Goal: Information Seeking & Learning: Learn about a topic

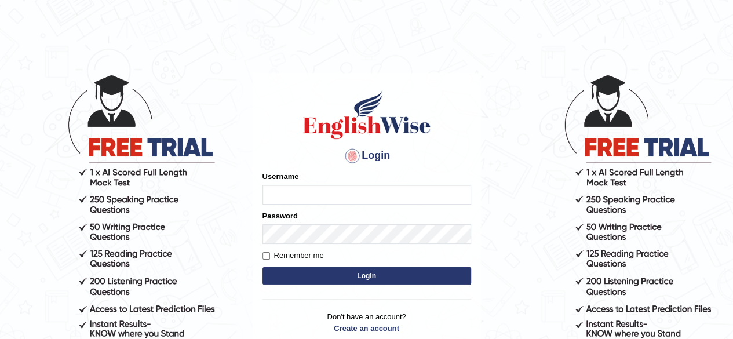
type input "Alroantony"
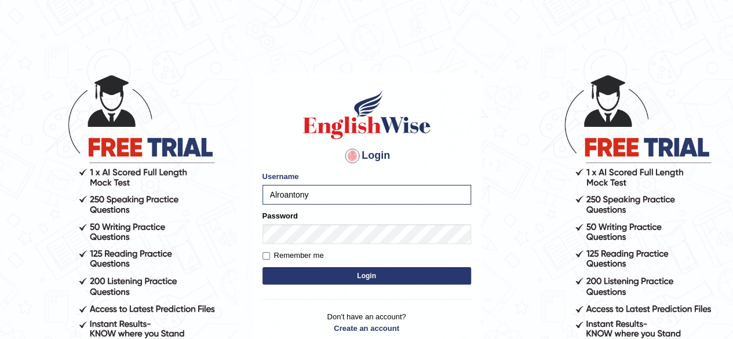
click at [340, 279] on button "Login" at bounding box center [366, 275] width 209 height 17
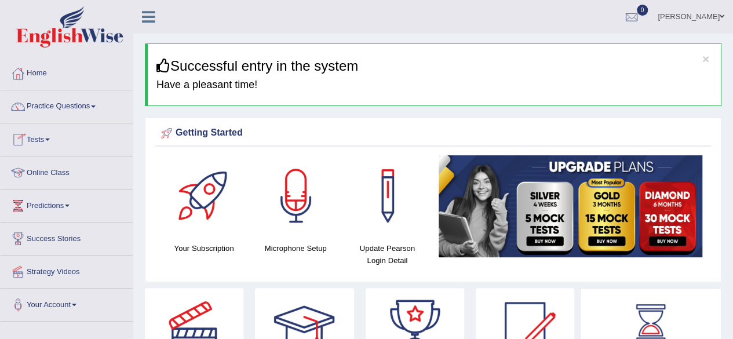
click at [60, 168] on link "Online Class" at bounding box center [67, 170] width 132 height 29
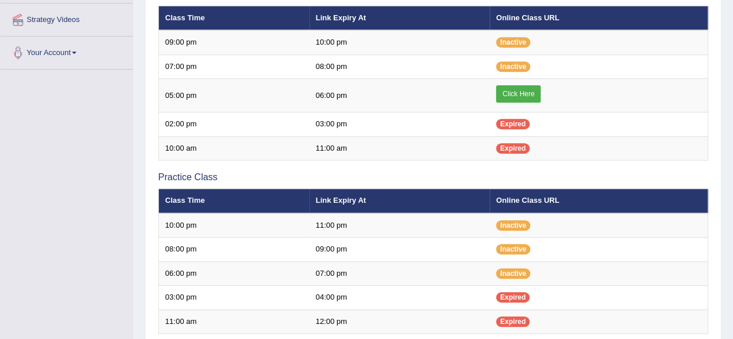
scroll to position [255, 0]
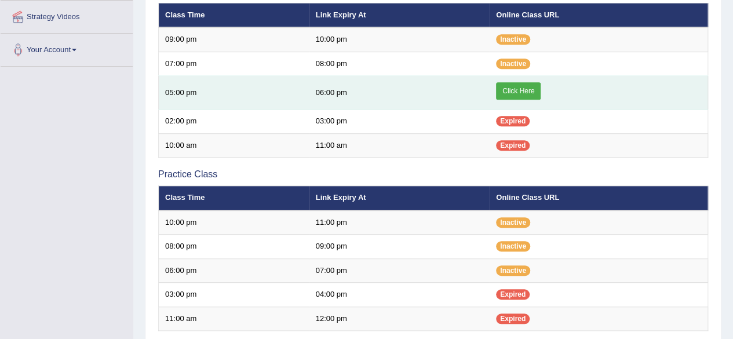
click at [512, 94] on link "Click Here" at bounding box center [518, 90] width 45 height 17
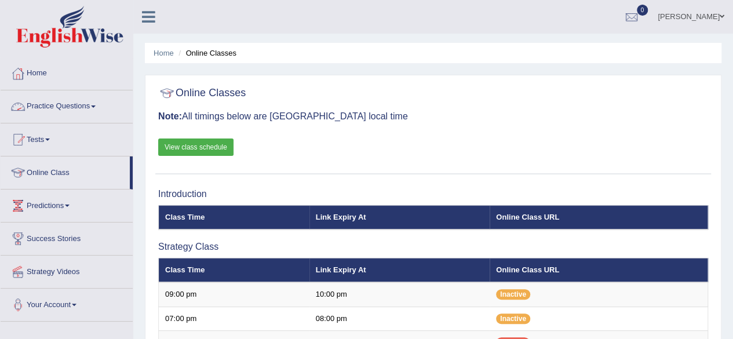
click at [93, 108] on link "Practice Questions" at bounding box center [67, 104] width 132 height 29
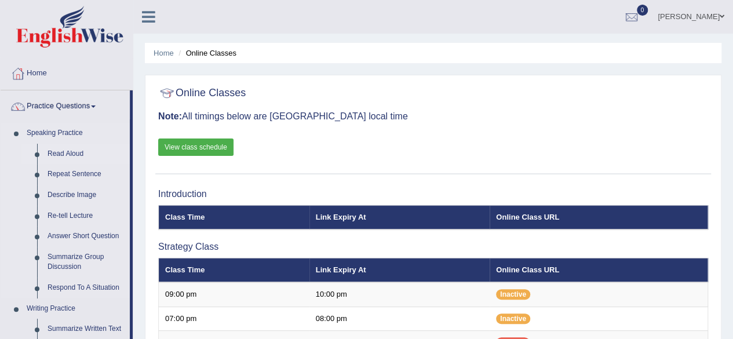
click at [73, 152] on link "Read Aloud" at bounding box center [85, 154] width 87 height 21
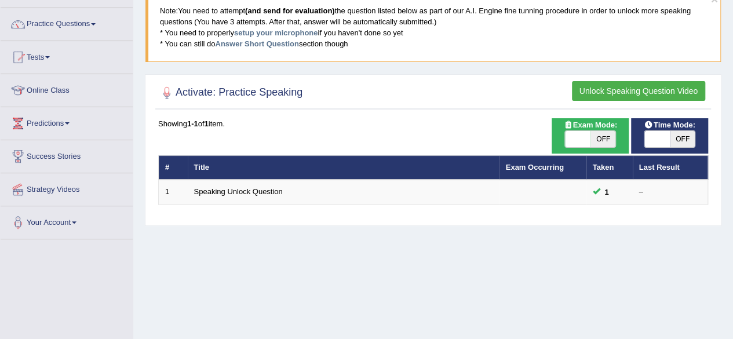
scroll to position [83, 0]
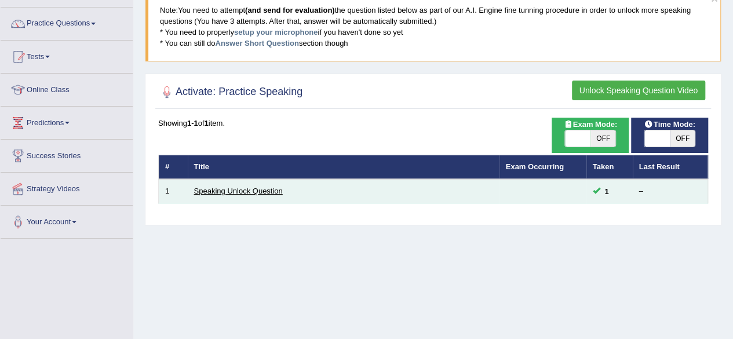
click at [253, 187] on link "Speaking Unlock Question" at bounding box center [238, 191] width 89 height 9
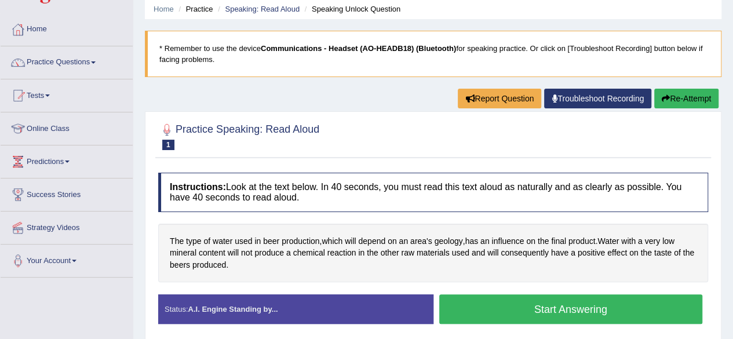
scroll to position [45, 0]
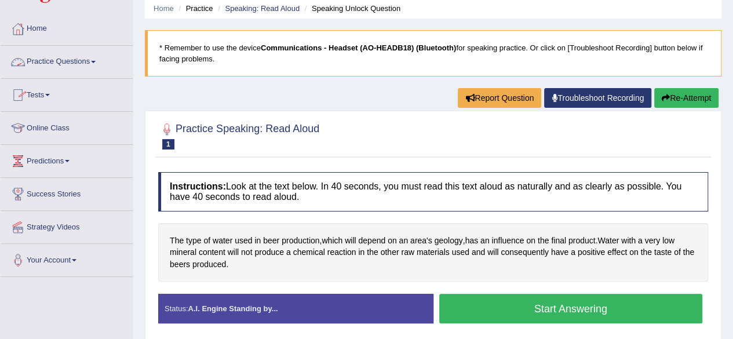
click at [64, 62] on link "Practice Questions" at bounding box center [67, 60] width 132 height 29
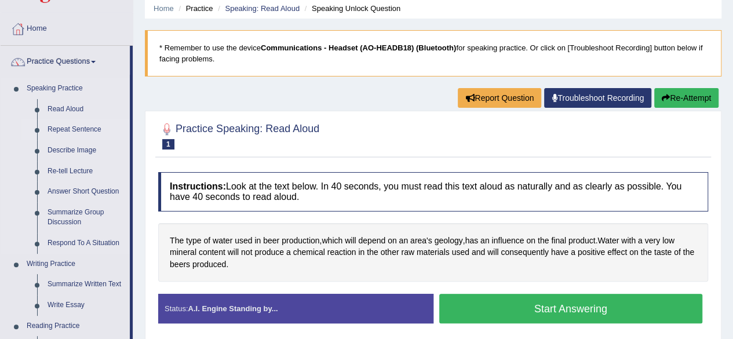
click at [70, 128] on link "Repeat Sentence" at bounding box center [85, 129] width 87 height 21
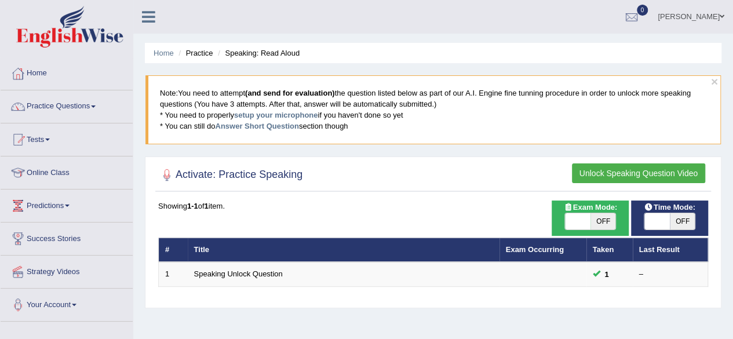
click at [99, 107] on link "Practice Questions" at bounding box center [67, 104] width 132 height 29
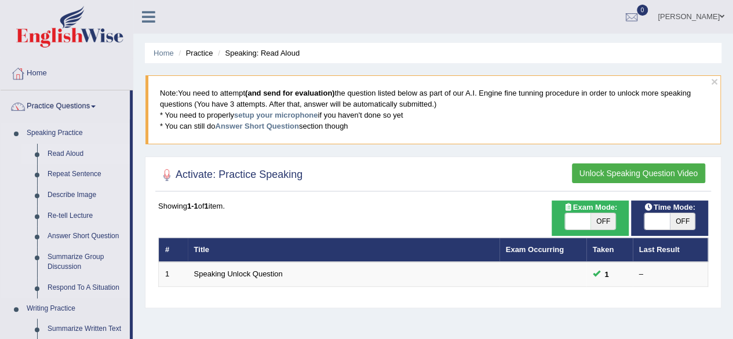
click at [69, 153] on link "Read Aloud" at bounding box center [85, 154] width 87 height 21
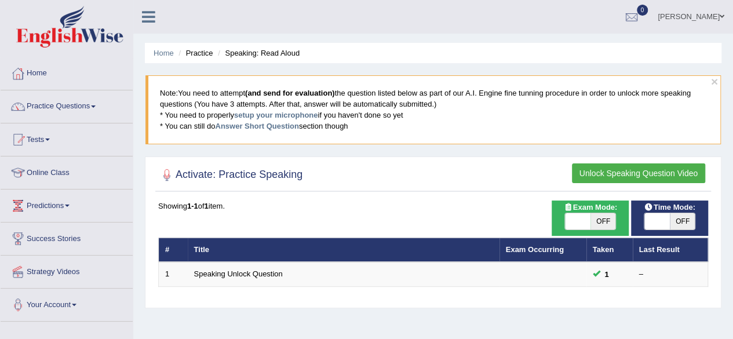
click at [633, 172] on button "Unlock Speaking Question Video" at bounding box center [638, 173] width 133 height 20
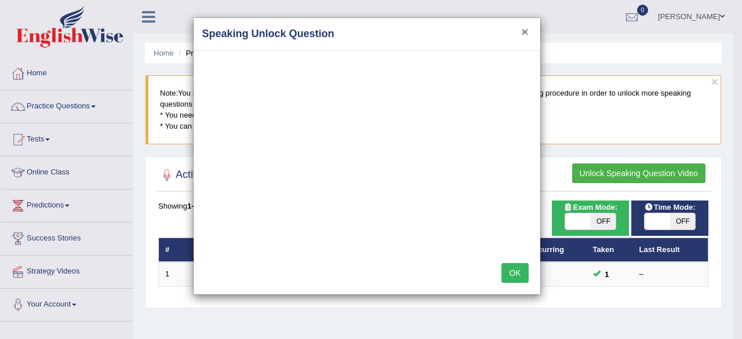
click at [525, 30] on button "×" at bounding box center [524, 31] width 7 height 12
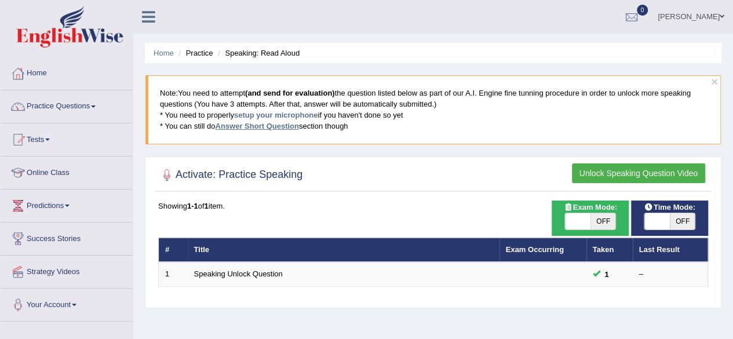
click at [274, 128] on link "Answer Short Question" at bounding box center [256, 126] width 83 height 9
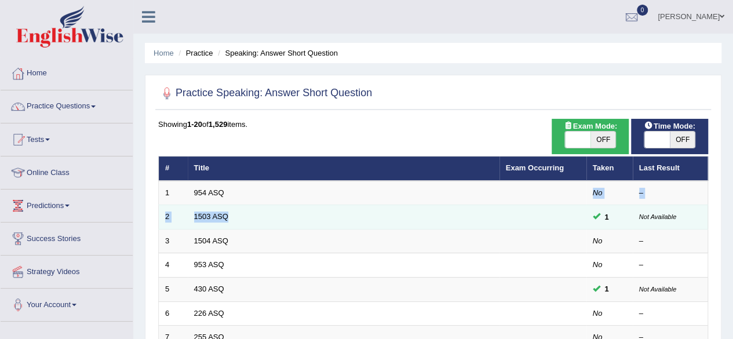
drag, startPoint x: 595, startPoint y: 195, endPoint x: 597, endPoint y: 213, distance: 17.5
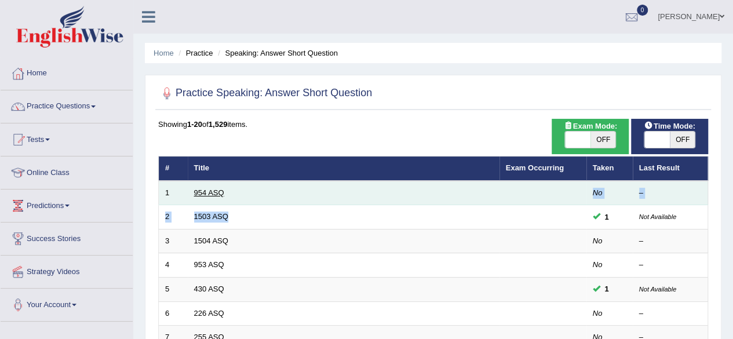
click at [200, 194] on link "954 ASQ" at bounding box center [209, 192] width 30 height 9
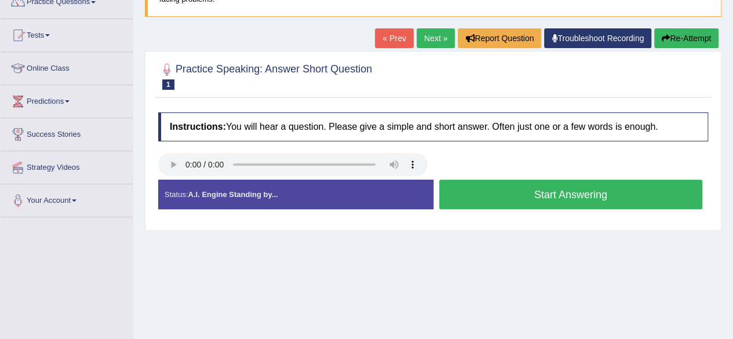
scroll to position [108, 0]
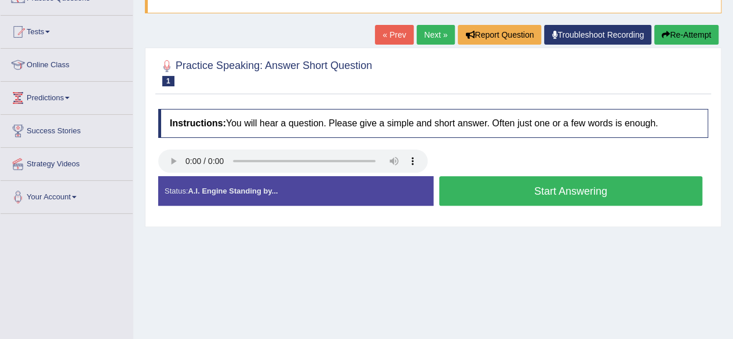
click at [581, 187] on button "Start Answering" at bounding box center [571, 191] width 264 height 30
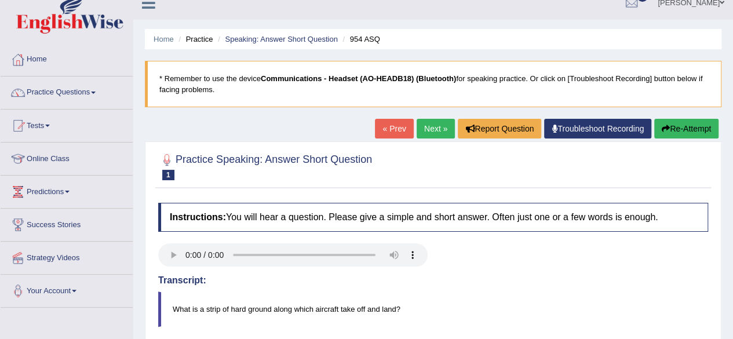
scroll to position [0, 0]
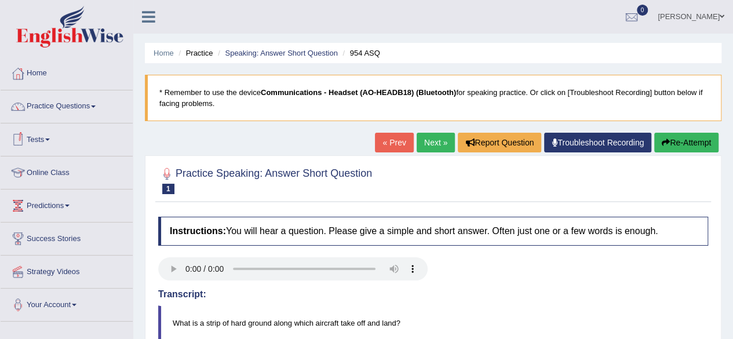
click at [72, 105] on link "Practice Questions" at bounding box center [67, 104] width 132 height 29
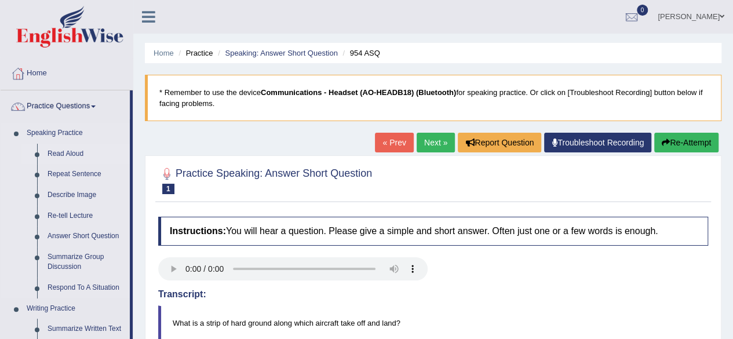
click at [71, 153] on link "Read Aloud" at bounding box center [85, 154] width 87 height 21
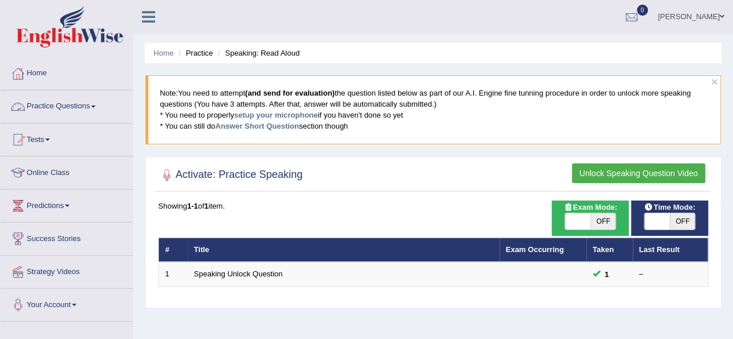
click at [62, 104] on link "Practice Questions" at bounding box center [67, 104] width 132 height 29
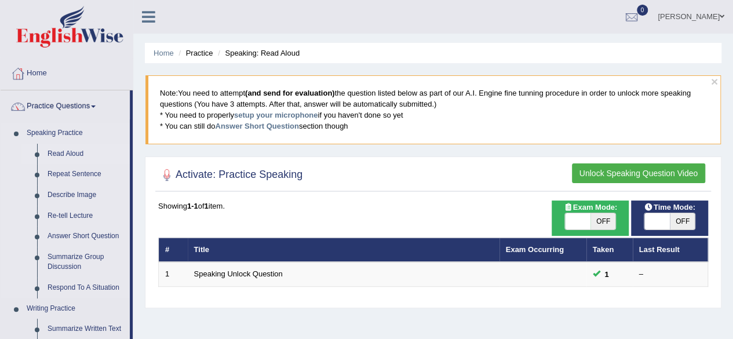
click at [61, 155] on link "Read Aloud" at bounding box center [85, 154] width 87 height 21
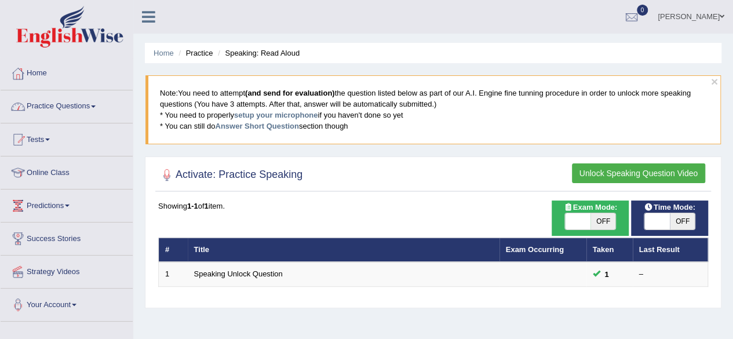
click at [83, 106] on link "Practice Questions" at bounding box center [67, 104] width 132 height 29
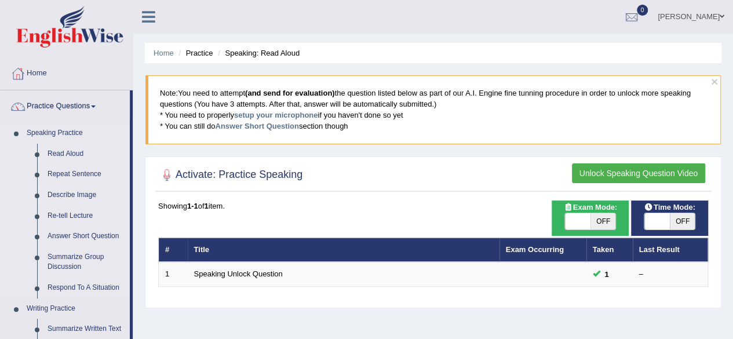
click at [73, 193] on link "Describe Image" at bounding box center [85, 195] width 87 height 21
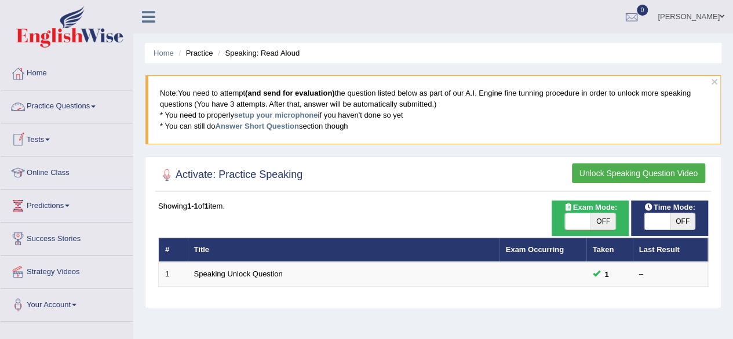
click at [68, 108] on link "Practice Questions" at bounding box center [67, 104] width 132 height 29
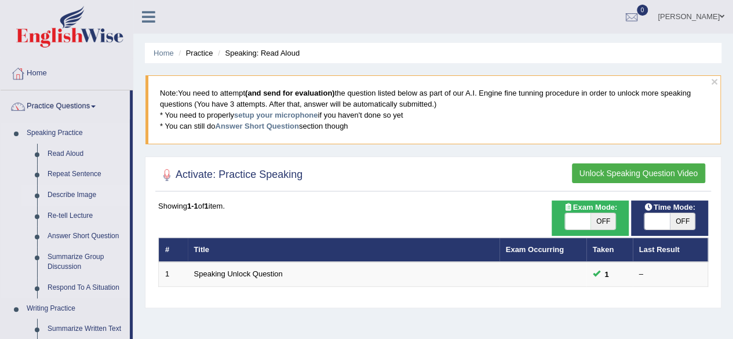
click at [71, 194] on link "Describe Image" at bounding box center [85, 195] width 87 height 21
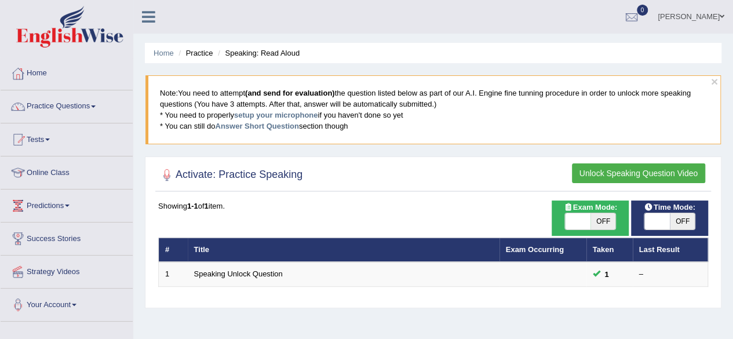
click at [80, 106] on link "Practice Questions" at bounding box center [67, 104] width 132 height 29
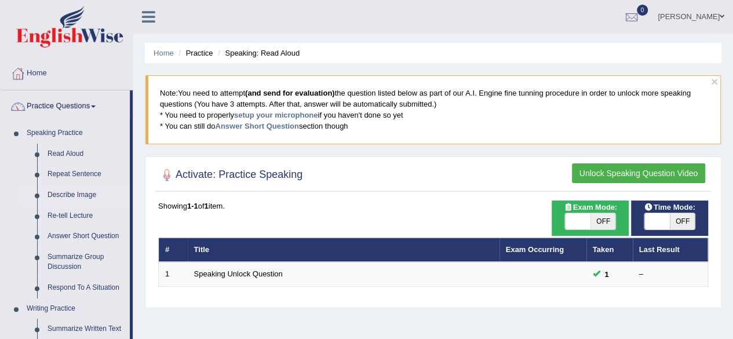
click at [71, 197] on link "Describe Image" at bounding box center [85, 195] width 87 height 21
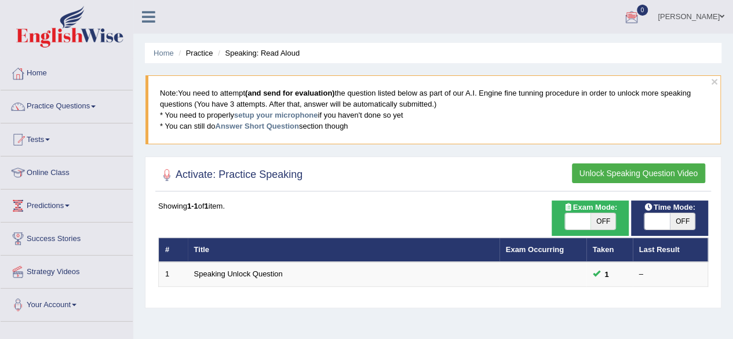
click at [629, 172] on button "Unlock Speaking Question Video" at bounding box center [638, 173] width 133 height 20
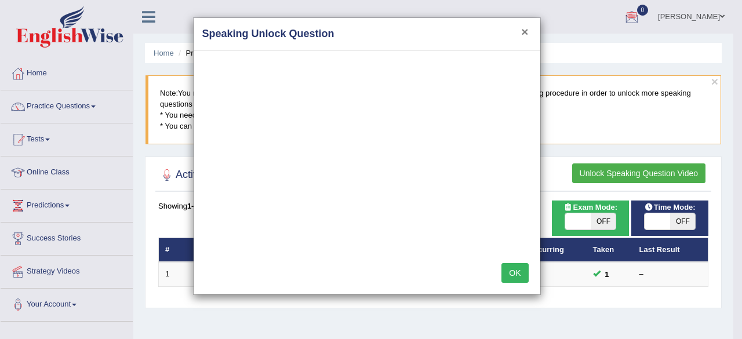
click at [524, 30] on button "×" at bounding box center [524, 31] width 7 height 12
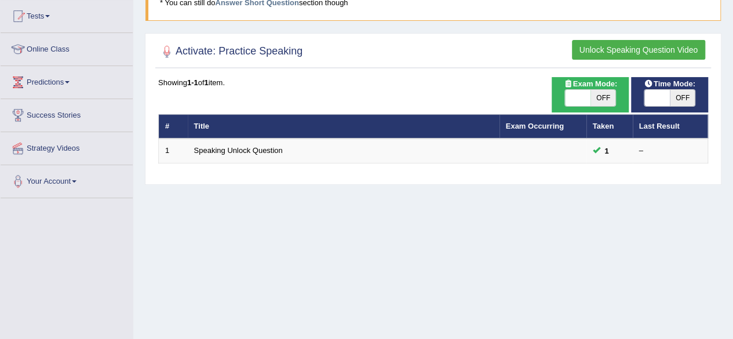
scroll to position [125, 0]
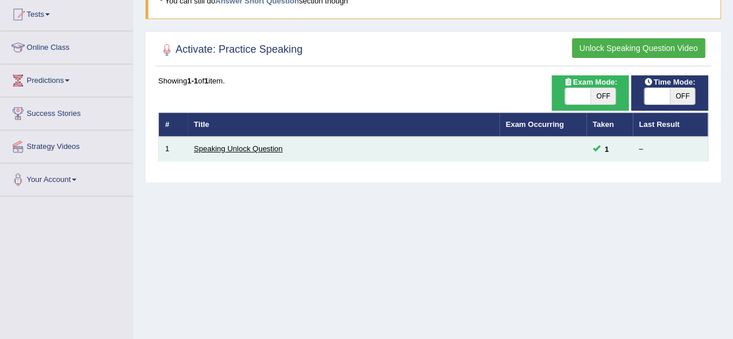
click at [250, 148] on link "Speaking Unlock Question" at bounding box center [238, 148] width 89 height 9
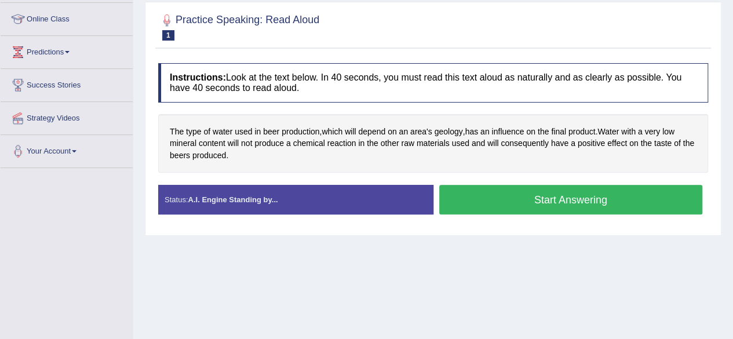
scroll to position [154, 0]
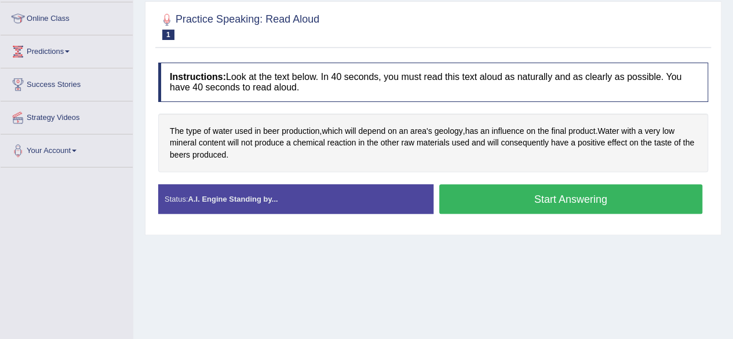
click at [549, 192] on button "Start Answering" at bounding box center [571, 199] width 264 height 30
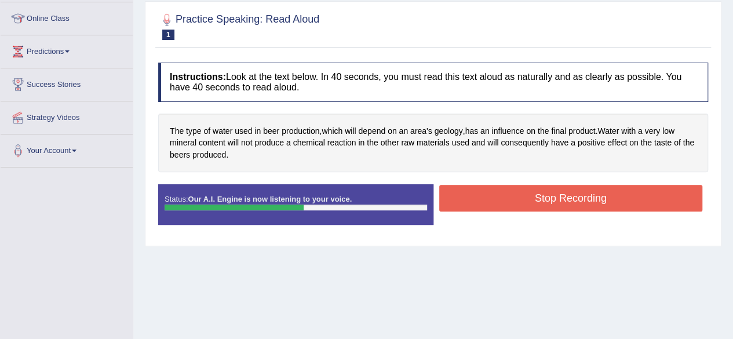
click at [549, 192] on button "Stop Recording" at bounding box center [571, 198] width 264 height 27
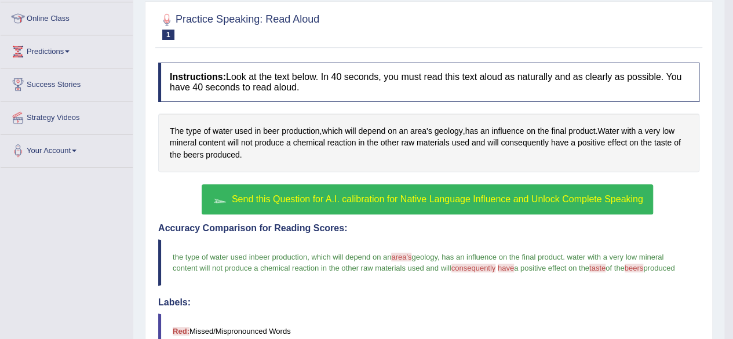
click at [452, 194] on span "Send this Question for A.I. calibration for Native Language Influence and Unloc…" at bounding box center [437, 199] width 411 height 10
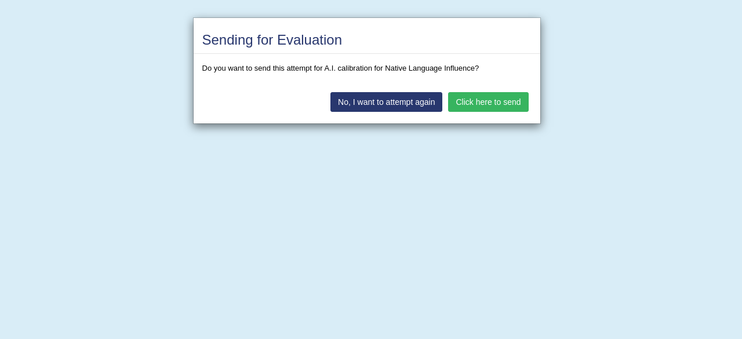
click at [504, 100] on button "Click here to send" at bounding box center [488, 102] width 80 height 20
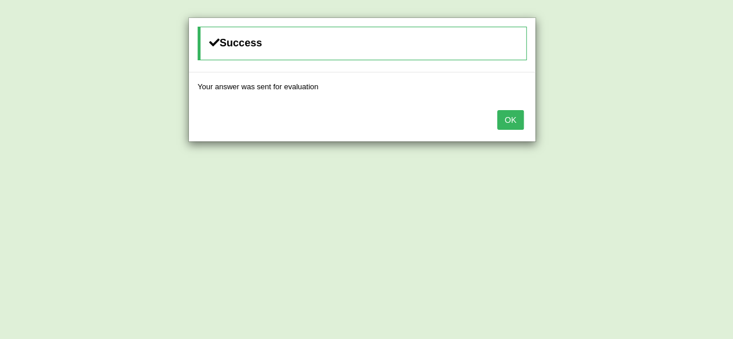
click at [509, 118] on button "OK" at bounding box center [510, 120] width 27 height 20
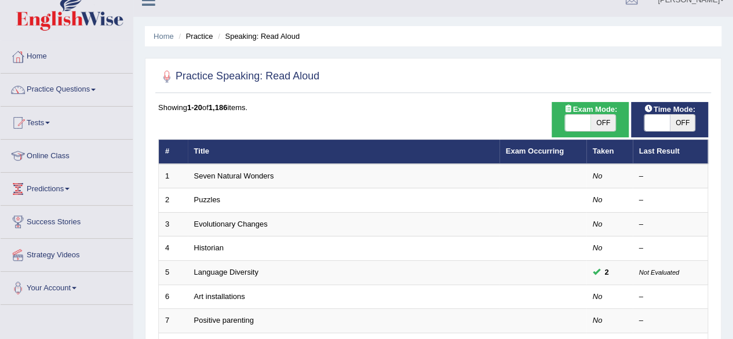
scroll to position [16, 0]
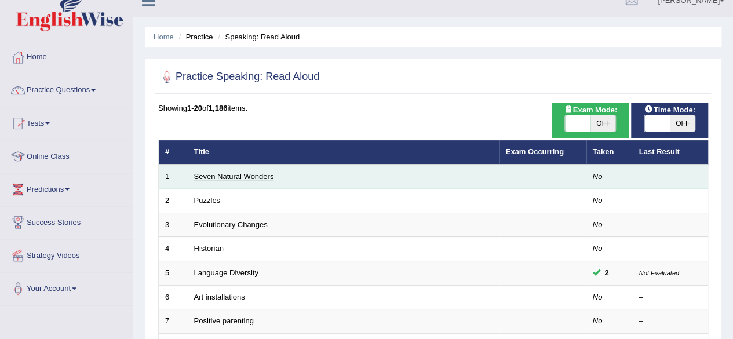
click at [232, 174] on link "Seven Natural Wonders" at bounding box center [234, 176] width 80 height 9
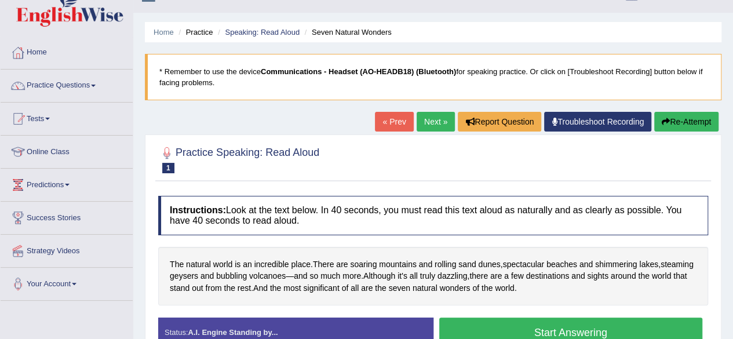
scroll to position [31, 0]
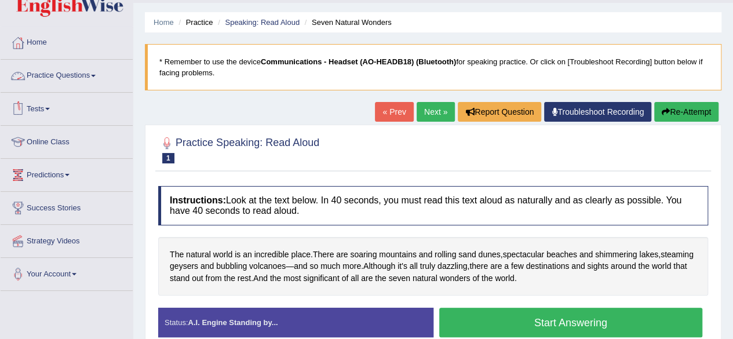
click at [75, 75] on link "Practice Questions" at bounding box center [67, 74] width 132 height 29
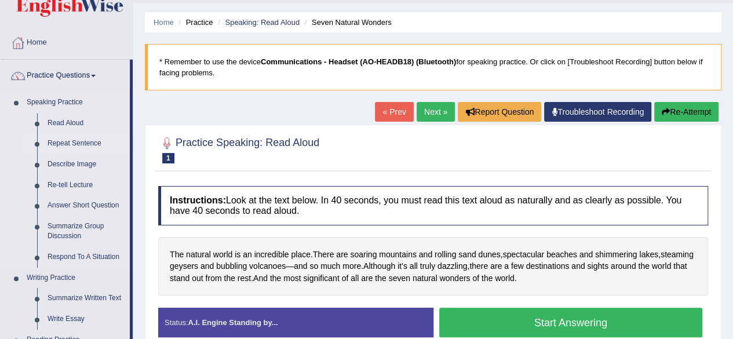
click at [76, 143] on link "Repeat Sentence" at bounding box center [85, 143] width 87 height 21
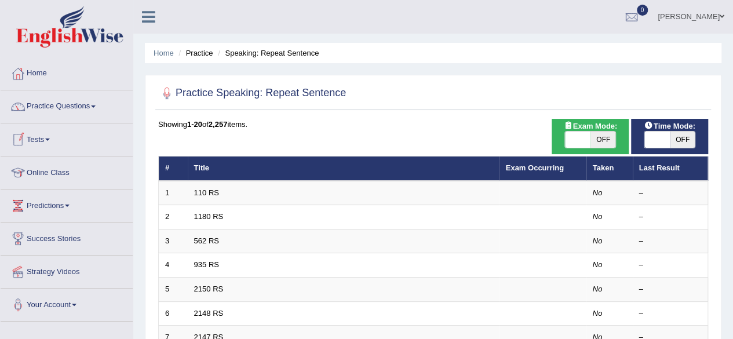
click at [70, 106] on link "Practice Questions" at bounding box center [67, 104] width 132 height 29
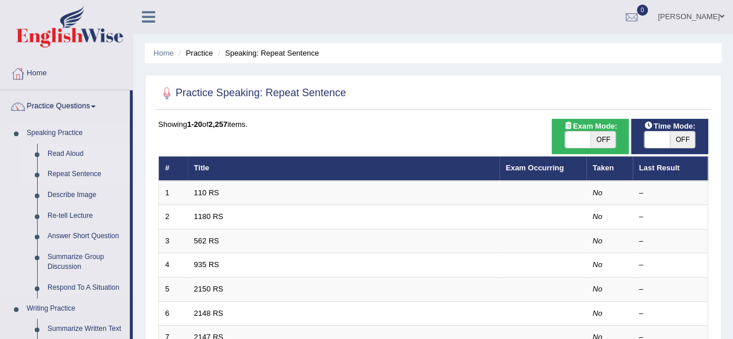
click at [67, 153] on link "Read Aloud" at bounding box center [85, 154] width 87 height 21
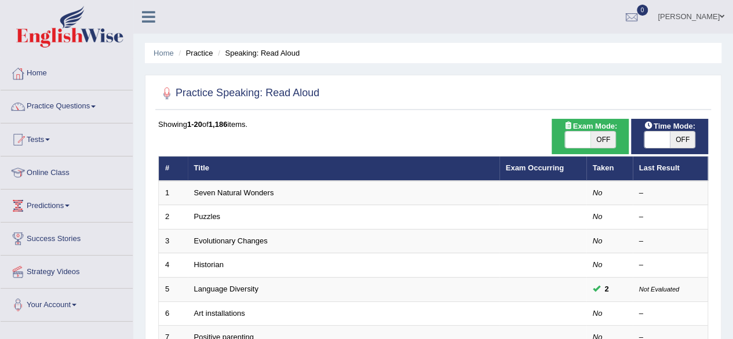
click at [605, 130] on span "Exam Mode:" at bounding box center [590, 126] width 63 height 12
click at [606, 136] on span "OFF" at bounding box center [602, 140] width 25 height 16
checkbox input "true"
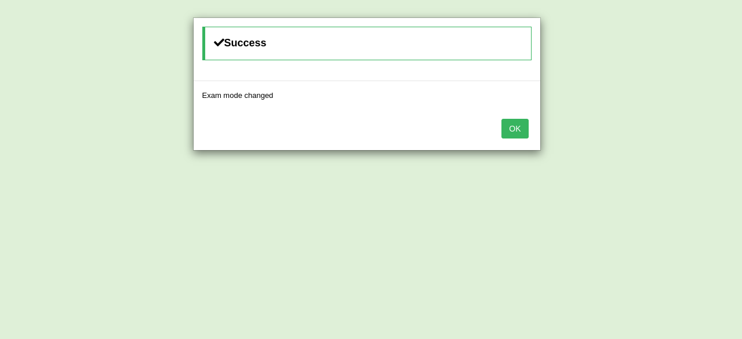
click at [515, 122] on button "OK" at bounding box center [514, 129] width 27 height 20
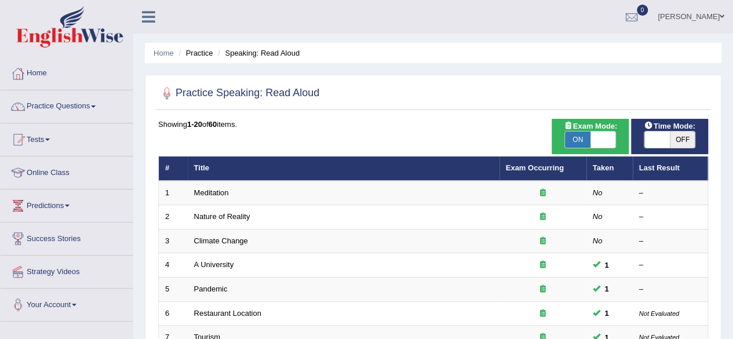
click at [690, 135] on span "OFF" at bounding box center [682, 140] width 25 height 16
checkbox input "true"
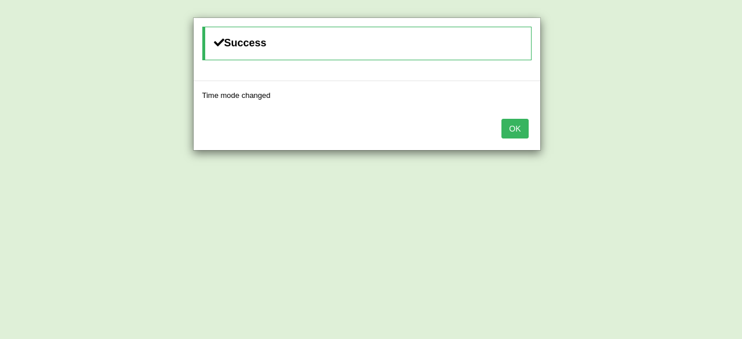
click at [517, 130] on button "OK" at bounding box center [514, 129] width 27 height 20
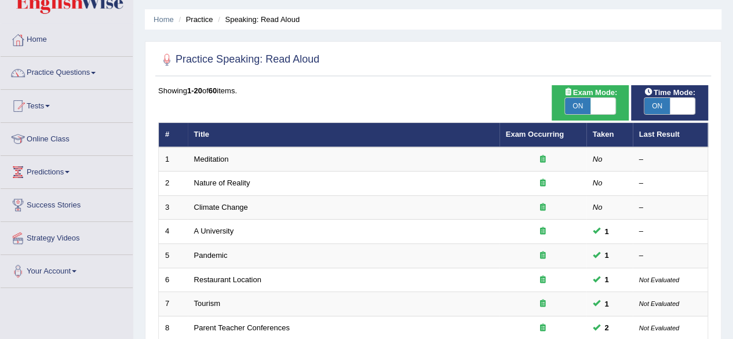
scroll to position [39, 0]
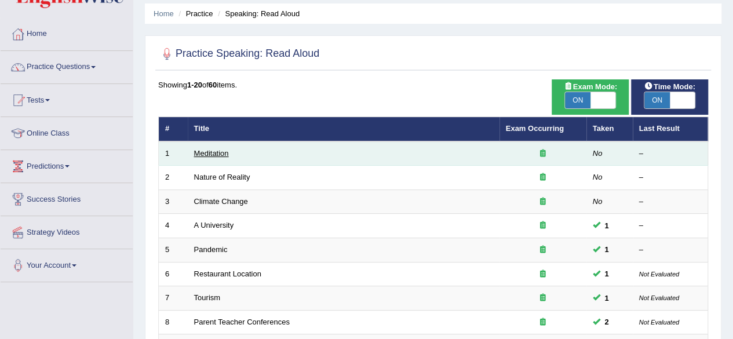
click at [205, 155] on link "Meditation" at bounding box center [211, 153] width 35 height 9
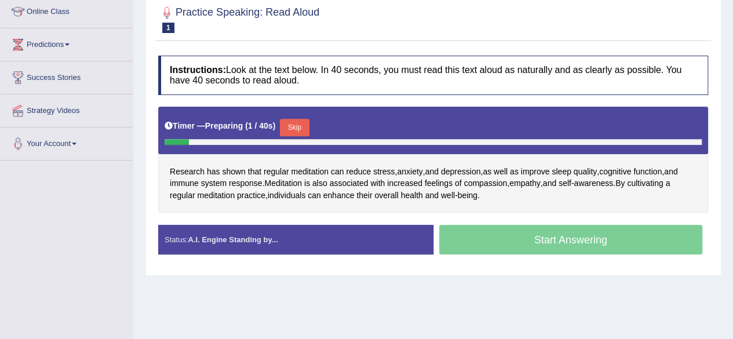
scroll to position [168, 0]
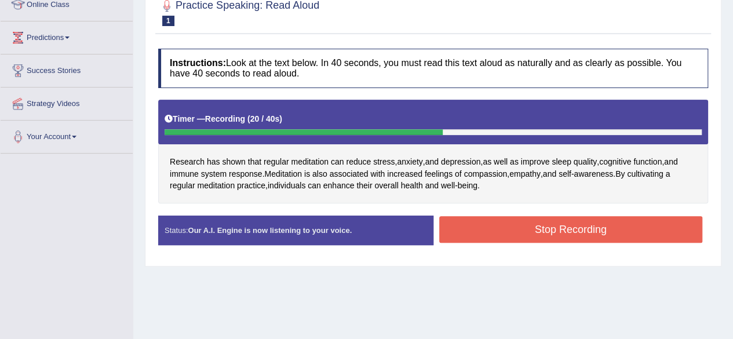
click at [573, 229] on button "Stop Recording" at bounding box center [571, 229] width 264 height 27
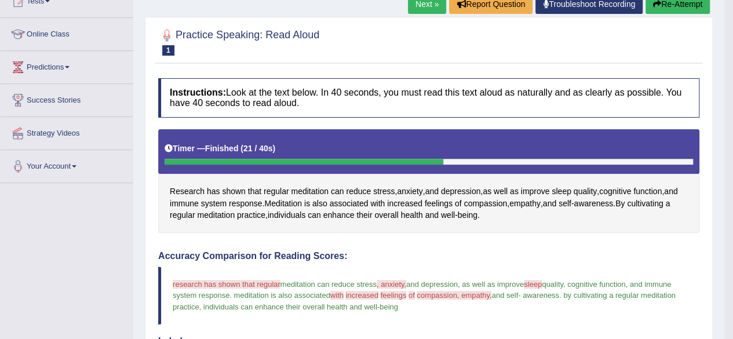
scroll to position [132, 0]
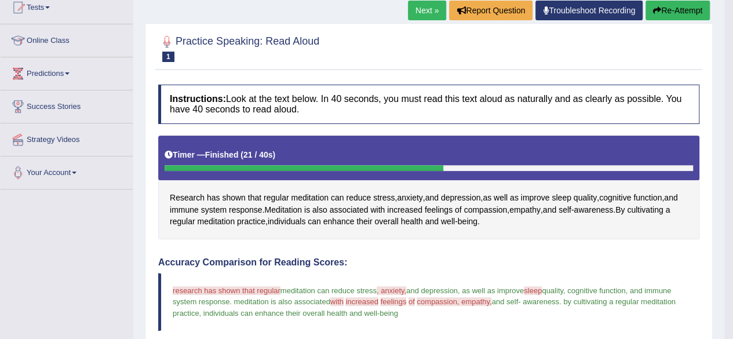
click at [414, 10] on link "Next »" at bounding box center [427, 11] width 38 height 20
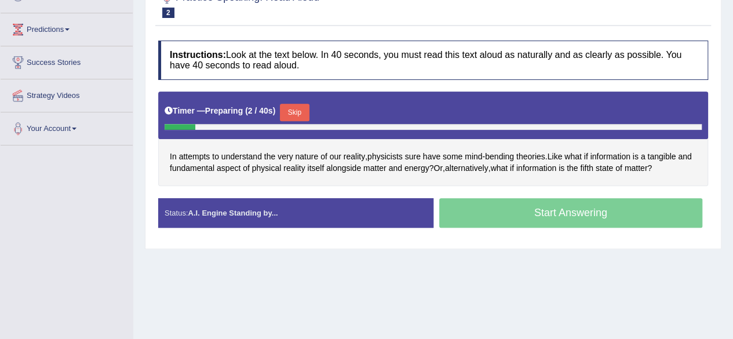
scroll to position [180, 0]
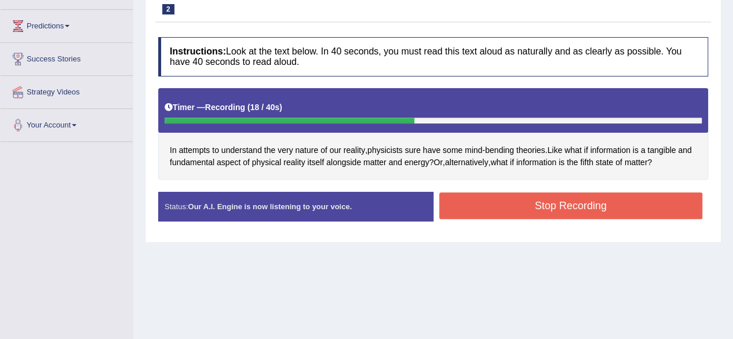
click at [557, 200] on button "Stop Recording" at bounding box center [571, 205] width 264 height 27
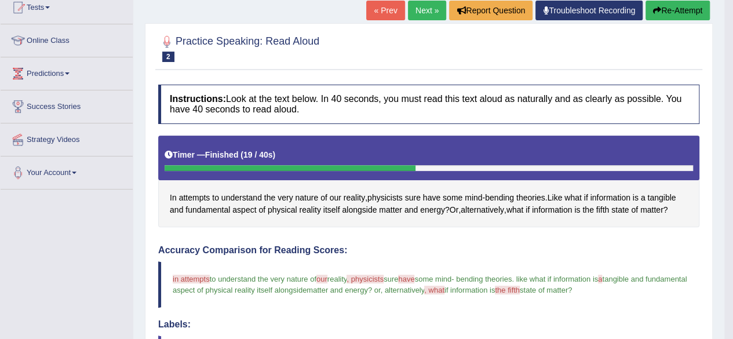
scroll to position [115, 0]
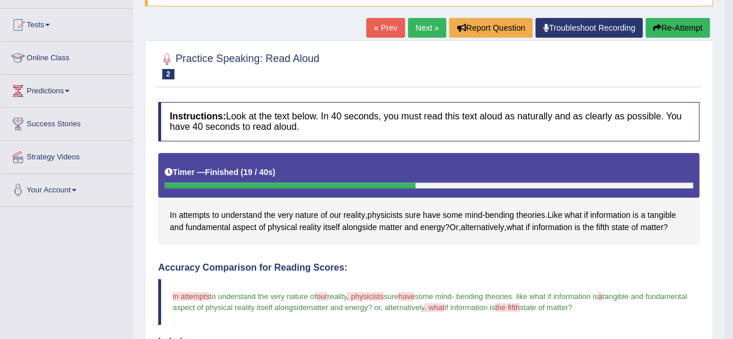
click at [414, 31] on link "Next »" at bounding box center [427, 28] width 38 height 20
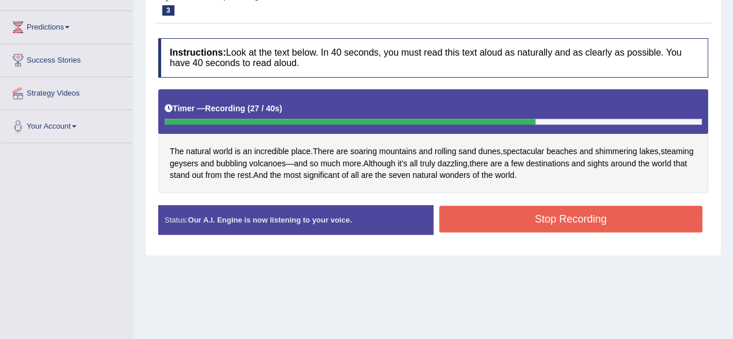
click at [607, 217] on button "Stop Recording" at bounding box center [571, 219] width 264 height 27
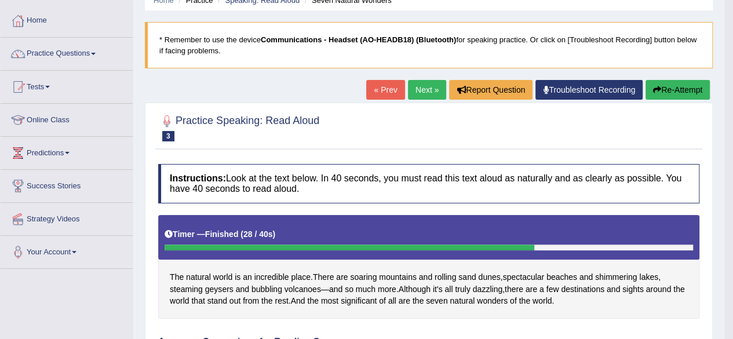
scroll to position [25, 0]
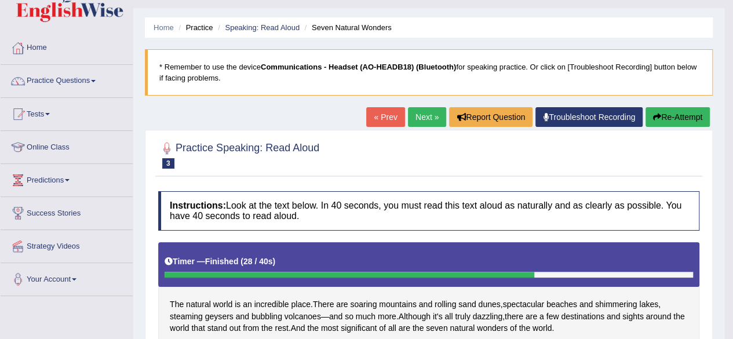
click at [51, 81] on link "Practice Questions" at bounding box center [67, 79] width 132 height 29
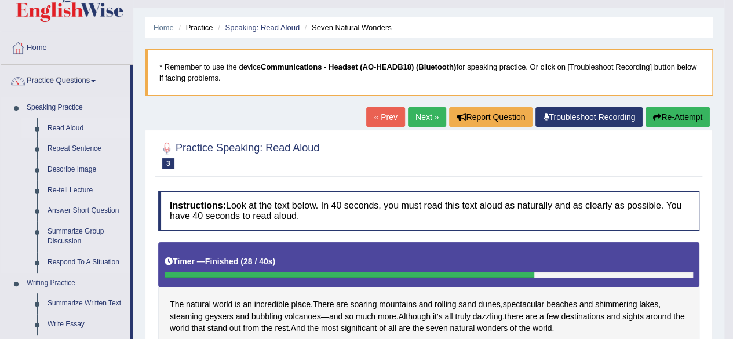
click at [71, 124] on link "Read Aloud" at bounding box center [85, 128] width 87 height 21
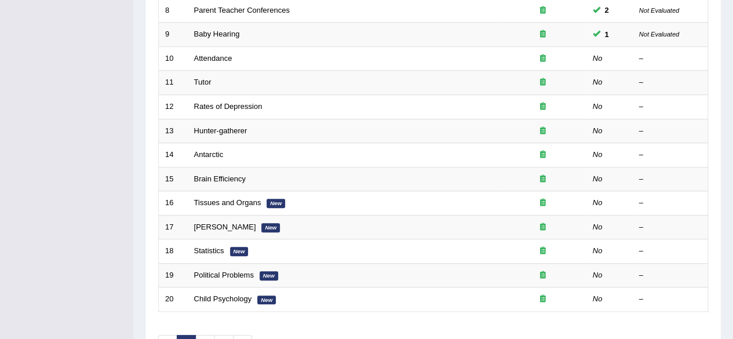
scroll to position [422, 0]
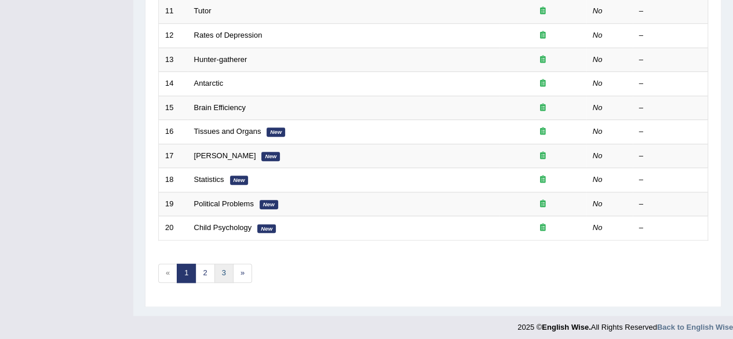
click at [231, 269] on link "3" at bounding box center [223, 273] width 19 height 19
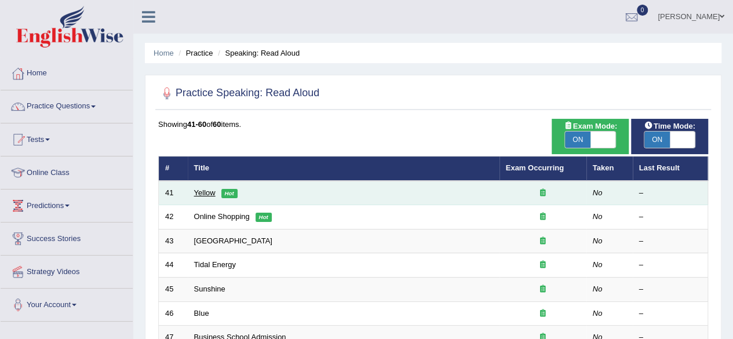
click at [202, 194] on link "Yellow" at bounding box center [204, 192] width 21 height 9
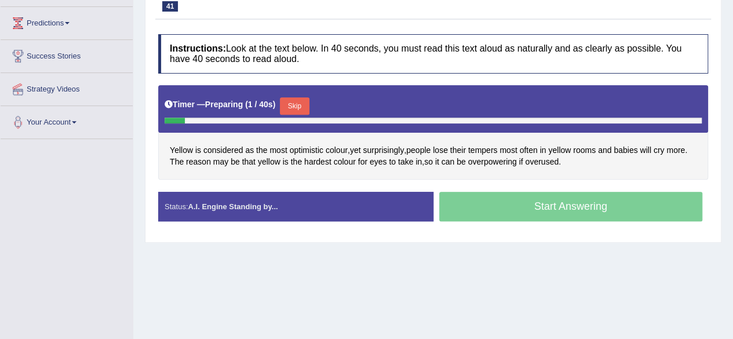
scroll to position [199, 0]
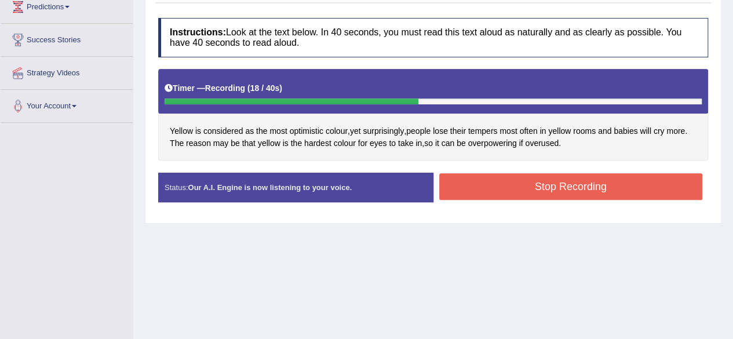
click at [618, 185] on button "Stop Recording" at bounding box center [571, 186] width 264 height 27
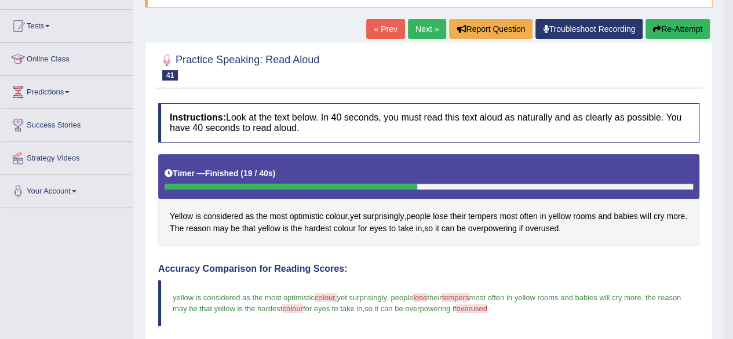
scroll to position [109, 0]
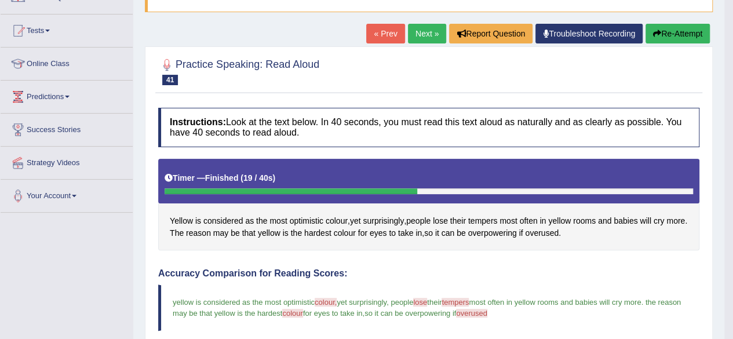
click at [421, 32] on link "Next »" at bounding box center [427, 34] width 38 height 20
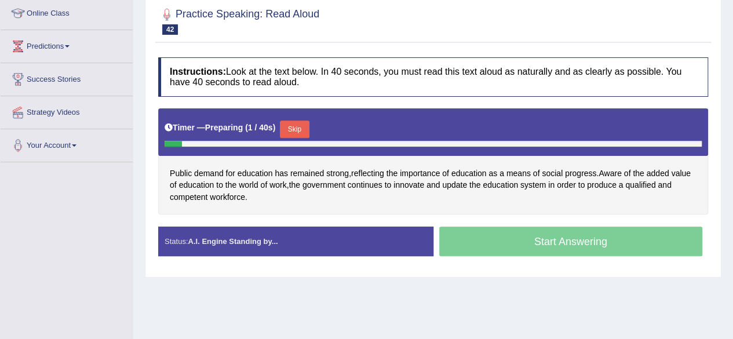
scroll to position [162, 0]
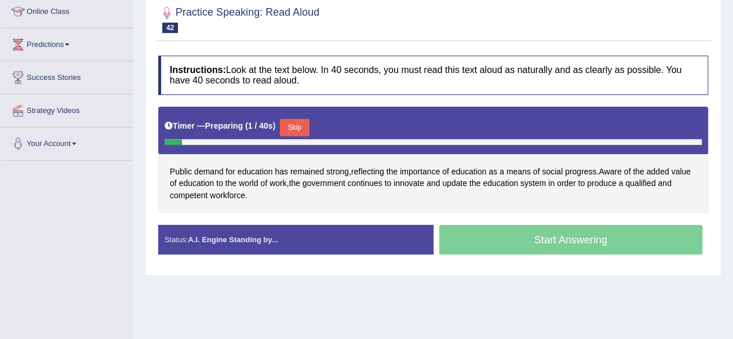
click at [732, 148] on html "Toggle navigation Home Practice Questions Speaking Practice Read Aloud Repeat S…" at bounding box center [366, 8] width 733 height 339
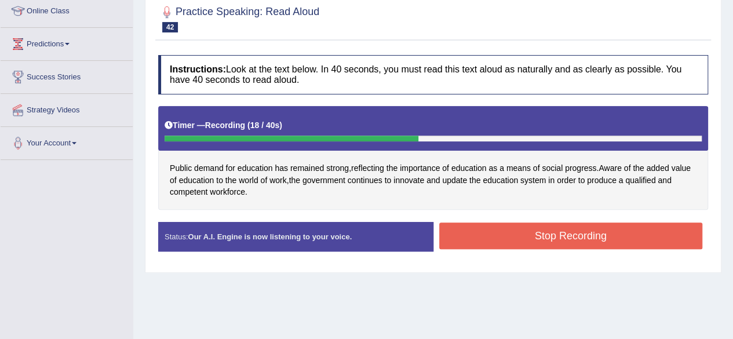
click at [585, 236] on button "Stop Recording" at bounding box center [571, 236] width 264 height 27
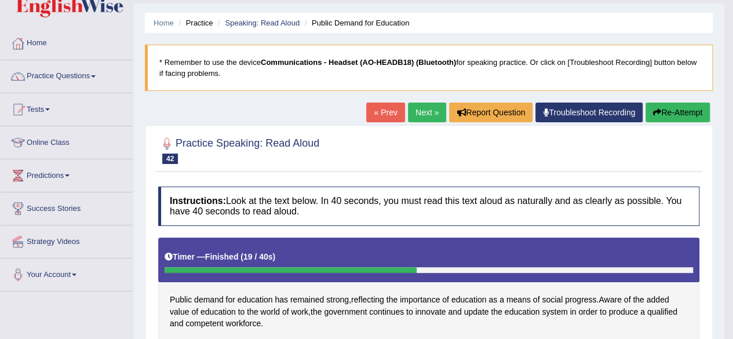
scroll to position [0, 0]
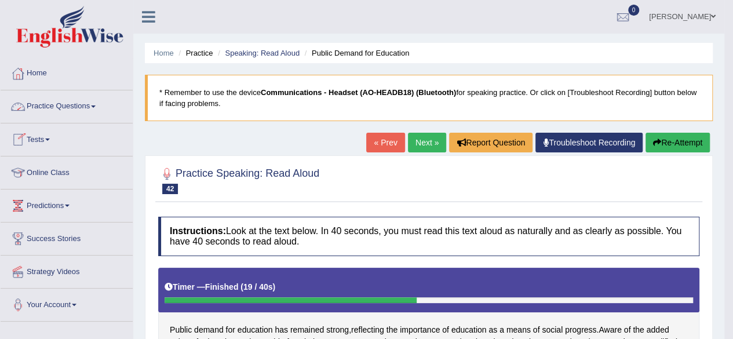
click at [76, 105] on link "Practice Questions" at bounding box center [67, 104] width 132 height 29
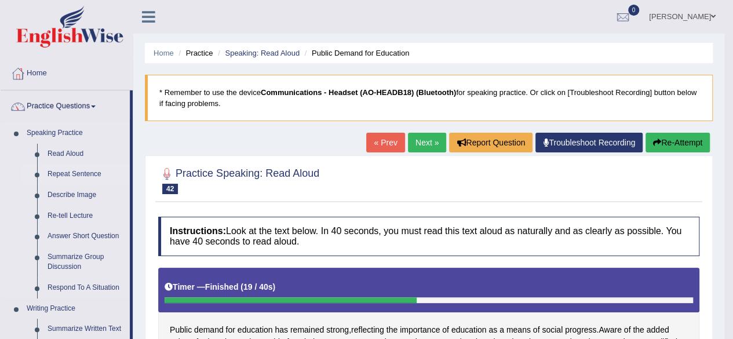
click at [75, 170] on link "Repeat Sentence" at bounding box center [85, 174] width 87 height 21
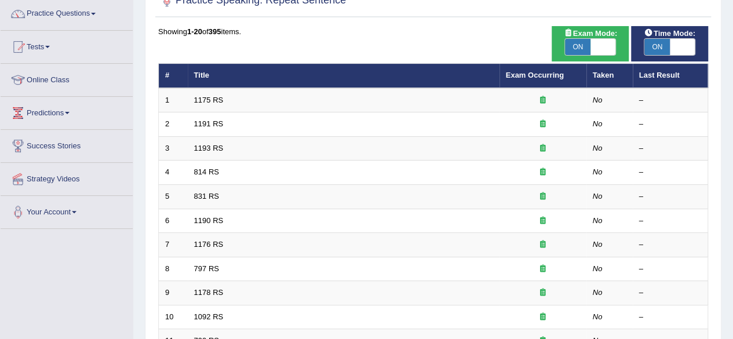
scroll to position [121, 0]
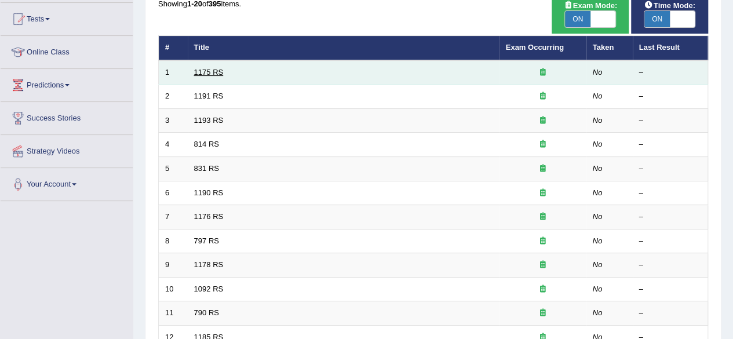
click at [212, 70] on link "1175 RS" at bounding box center [209, 72] width 30 height 9
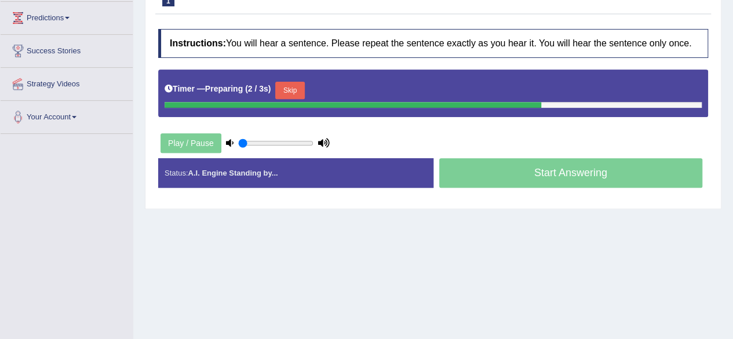
scroll to position [194, 0]
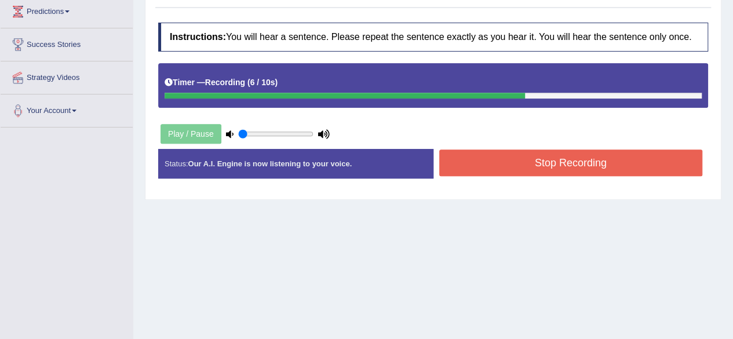
click at [553, 163] on button "Stop Recording" at bounding box center [571, 163] width 264 height 27
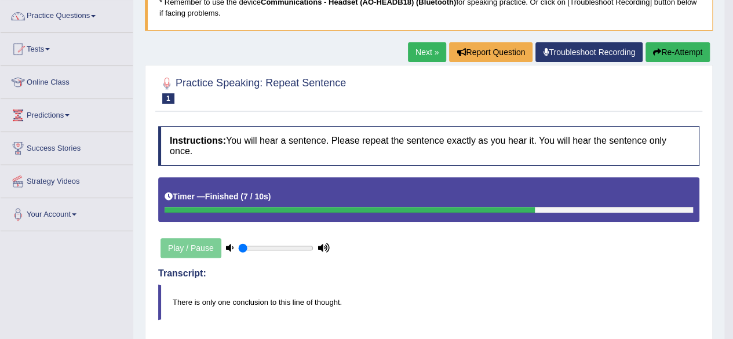
scroll to position [88, 0]
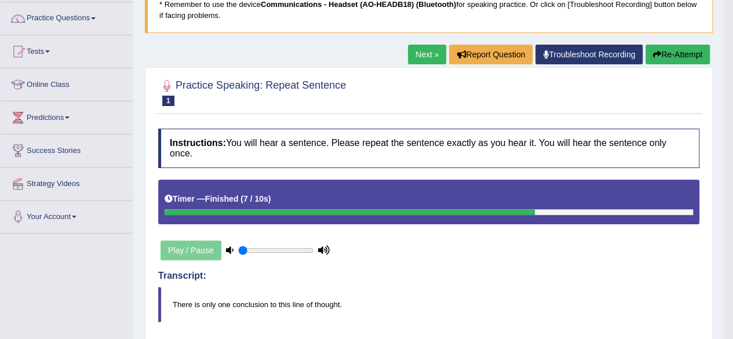
click at [421, 59] on link "Next »" at bounding box center [427, 55] width 38 height 20
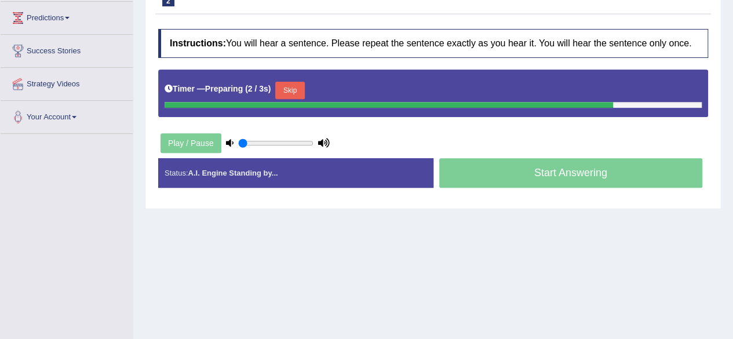
scroll to position [199, 0]
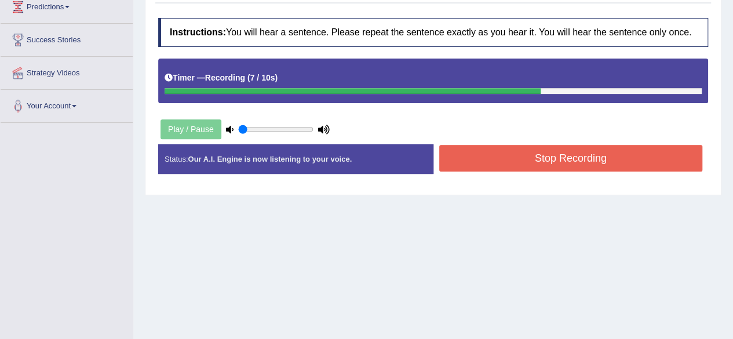
click at [628, 158] on button "Stop Recording" at bounding box center [571, 158] width 264 height 27
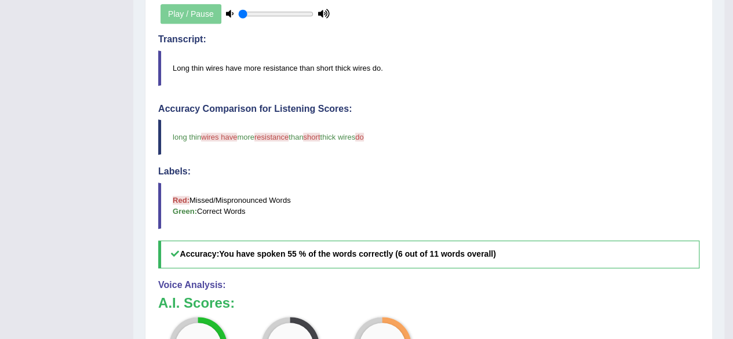
scroll to position [334, 0]
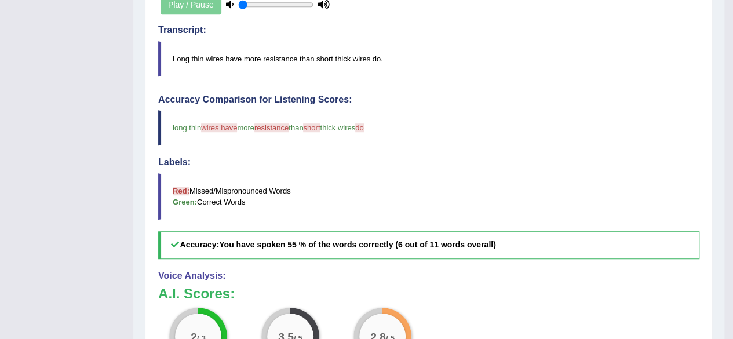
drag, startPoint x: 725, startPoint y: 187, endPoint x: 733, endPoint y: 176, distance: 13.3
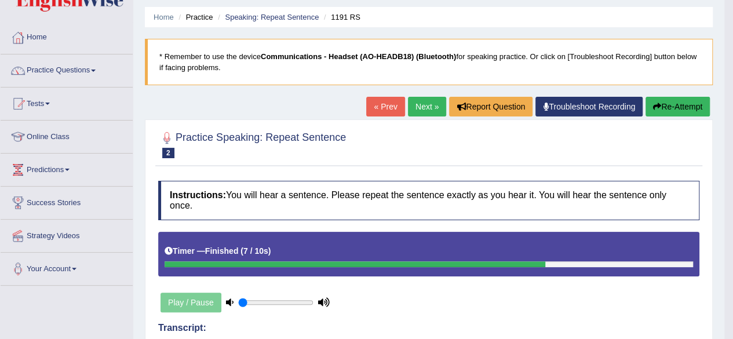
scroll to position [0, 0]
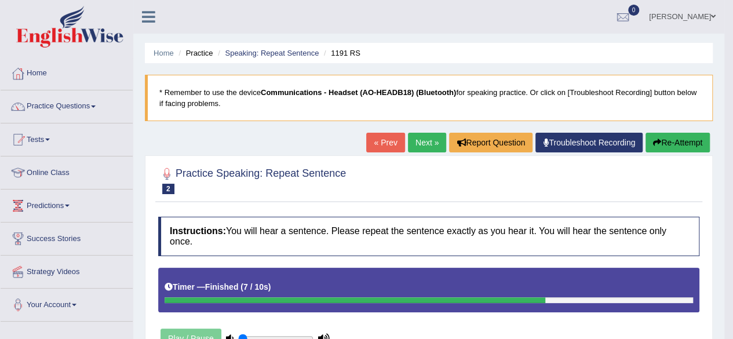
click at [423, 145] on link "Next »" at bounding box center [427, 143] width 38 height 20
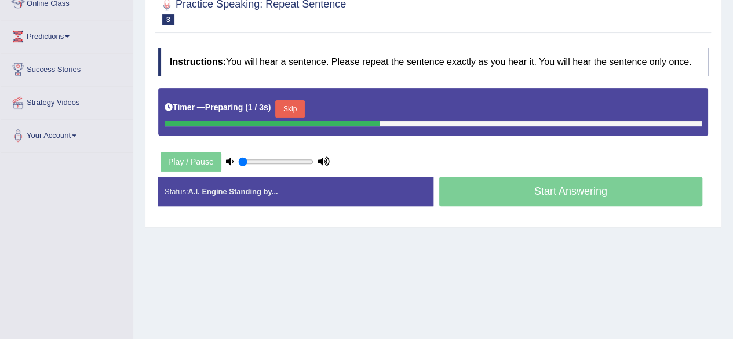
click at [732, 158] on html "Toggle navigation Home Practice Questions Speaking Practice Read Aloud Repeat S…" at bounding box center [366, 0] width 733 height 339
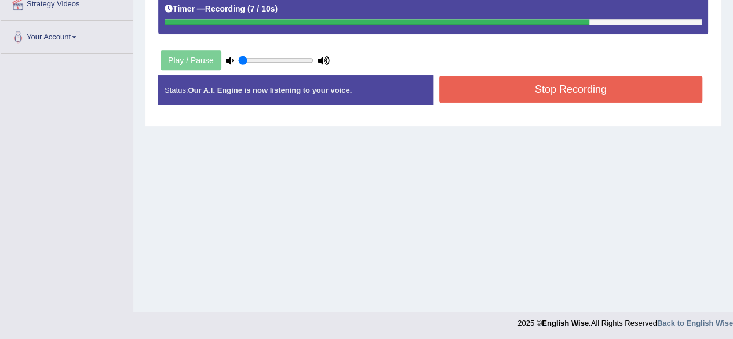
scroll to position [269, 0]
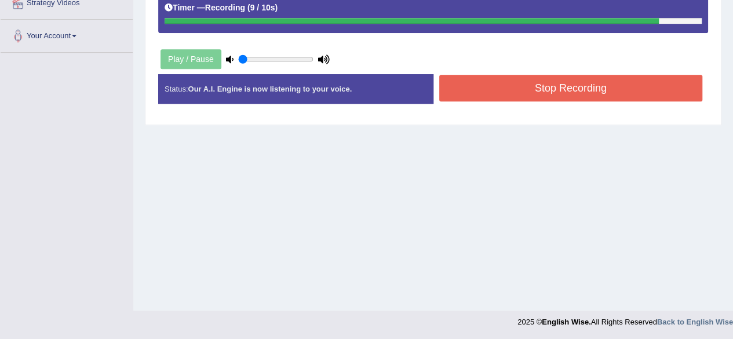
click at [591, 86] on button "Stop Recording" at bounding box center [571, 88] width 264 height 27
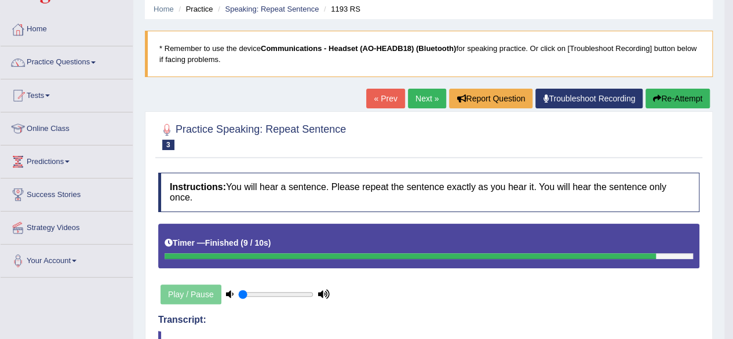
scroll to position [43, 0]
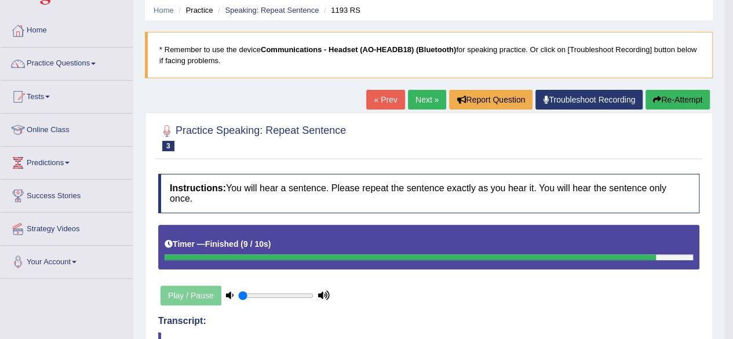
click at [420, 96] on link "Next »" at bounding box center [427, 100] width 38 height 20
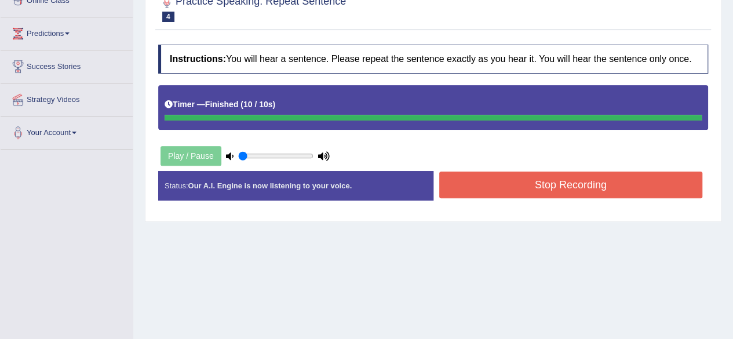
scroll to position [178, 0]
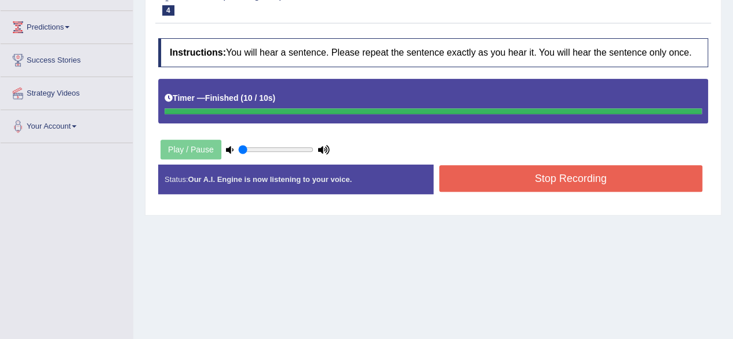
click at [601, 185] on button "Stop Recording" at bounding box center [571, 178] width 264 height 27
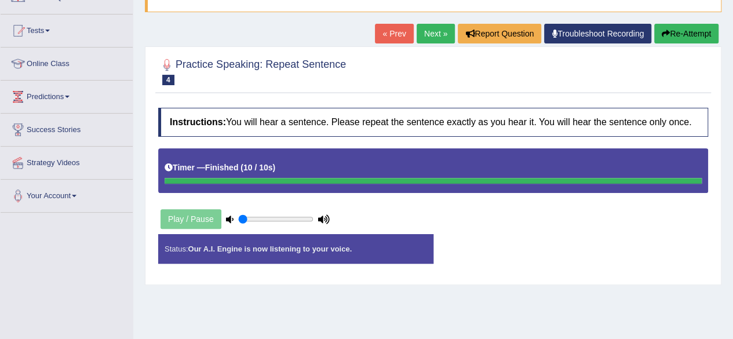
scroll to position [104, 0]
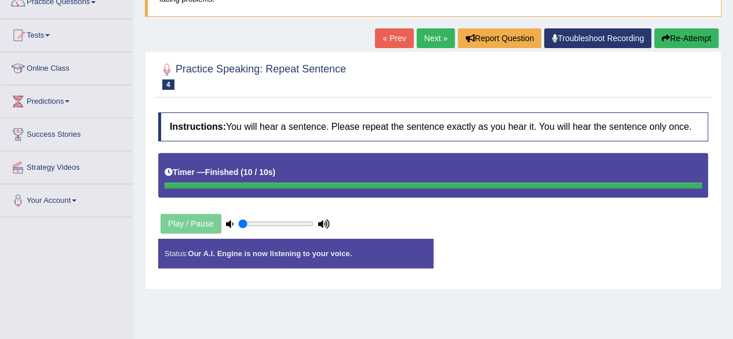
click at [191, 223] on div "Play / Pause" at bounding box center [245, 223] width 174 height 29
click at [198, 224] on div "Play / Pause" at bounding box center [245, 223] width 174 height 29
click at [681, 35] on button "Re-Attempt" at bounding box center [686, 38] width 64 height 20
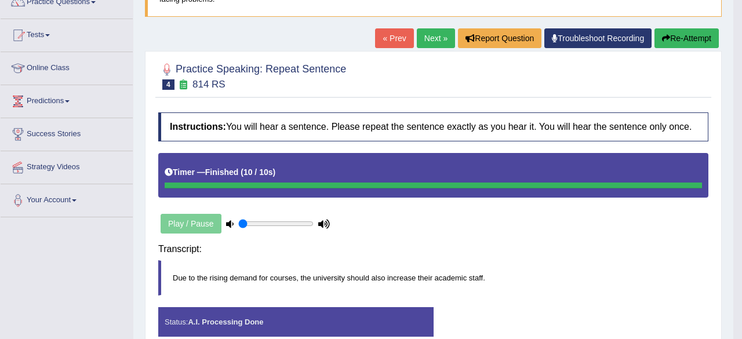
click at [732, 149] on body "Toggle navigation Home Practice Questions Speaking Practice Read Aloud Repeat S…" at bounding box center [371, 65] width 742 height 339
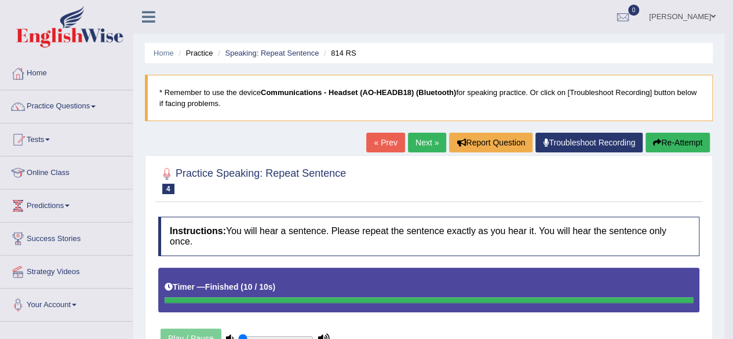
click at [431, 142] on link "Next »" at bounding box center [427, 143] width 38 height 20
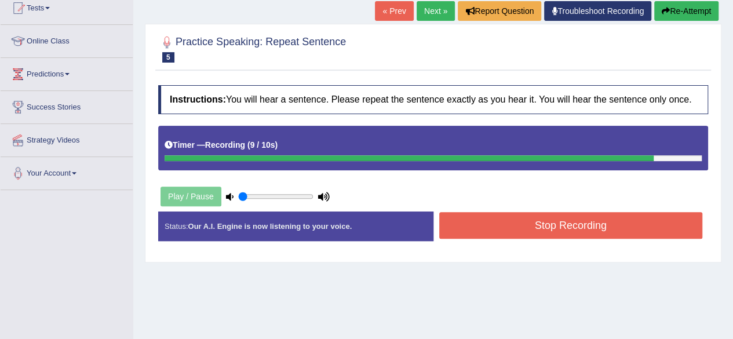
scroll to position [132, 0]
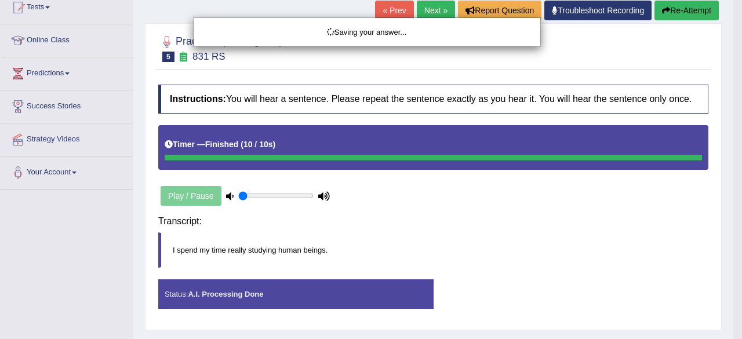
click at [658, 208] on div "Saving your answer..." at bounding box center [371, 169] width 742 height 339
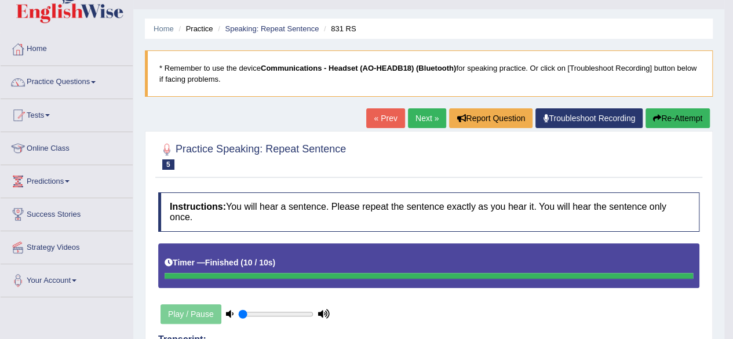
scroll to position [19, 0]
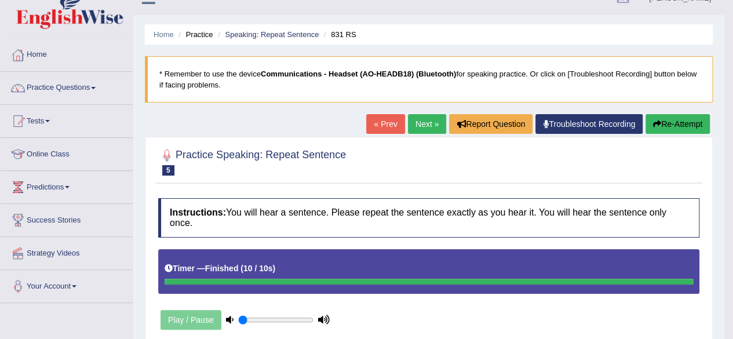
click at [417, 123] on link "Next »" at bounding box center [427, 124] width 38 height 20
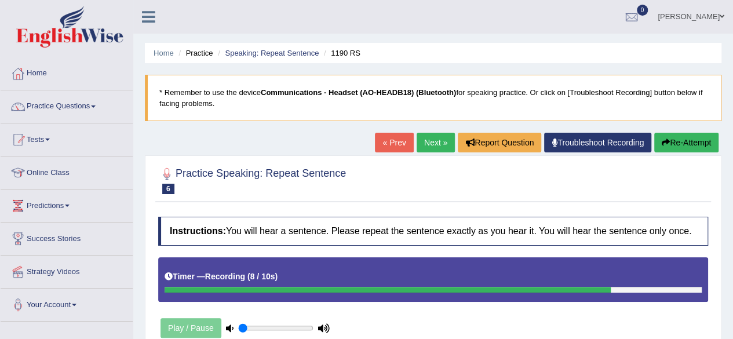
click at [692, 143] on button "Re-Attempt" at bounding box center [686, 143] width 64 height 20
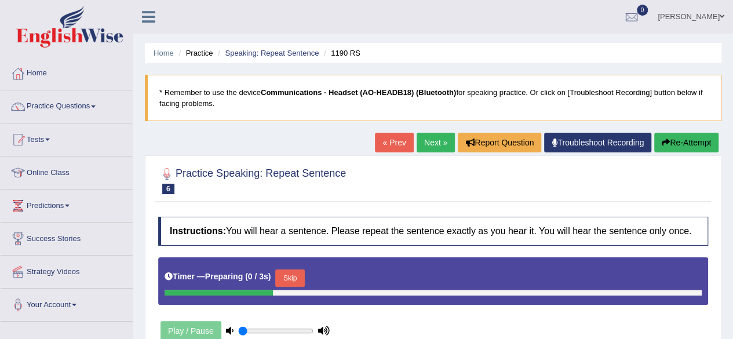
click at [692, 143] on button "Re-Attempt" at bounding box center [686, 143] width 64 height 20
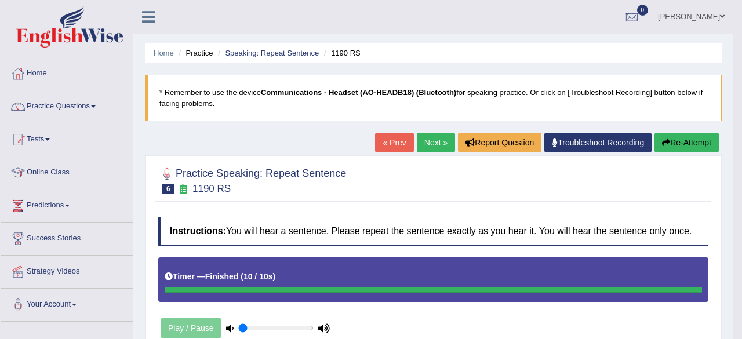
click at [0, 0] on div "Saving your answer..." at bounding box center [0, 0] width 0 height 0
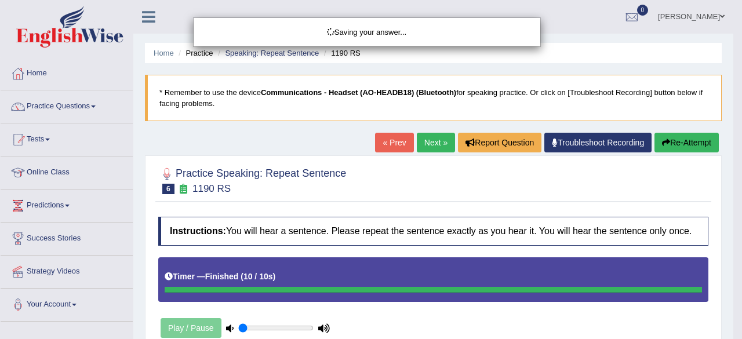
click at [732, 169] on div "Saving your answer..." at bounding box center [371, 169] width 742 height 339
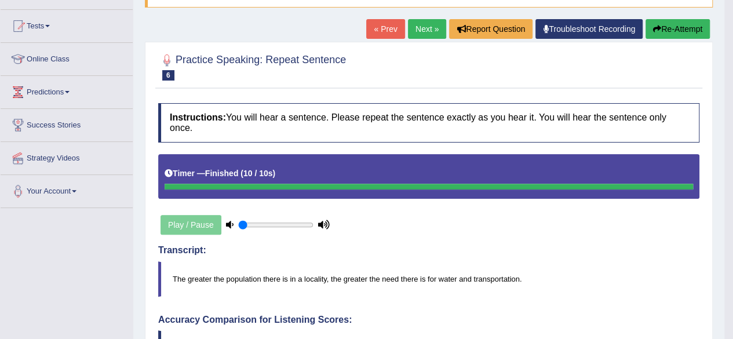
scroll to position [95, 0]
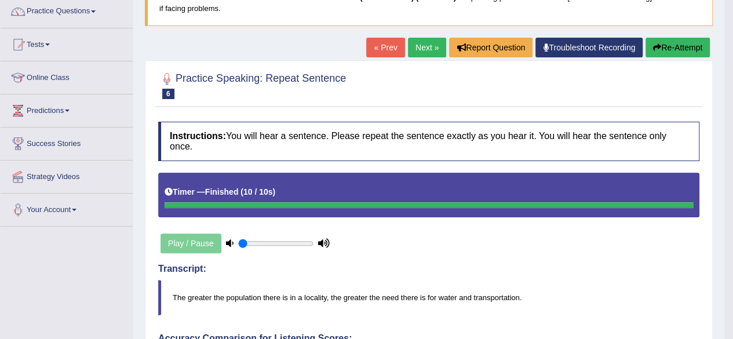
click at [52, 76] on link "Online Class" at bounding box center [67, 75] width 132 height 29
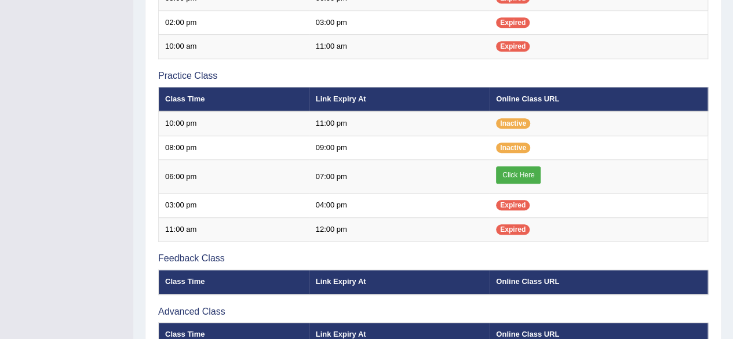
scroll to position [347, 0]
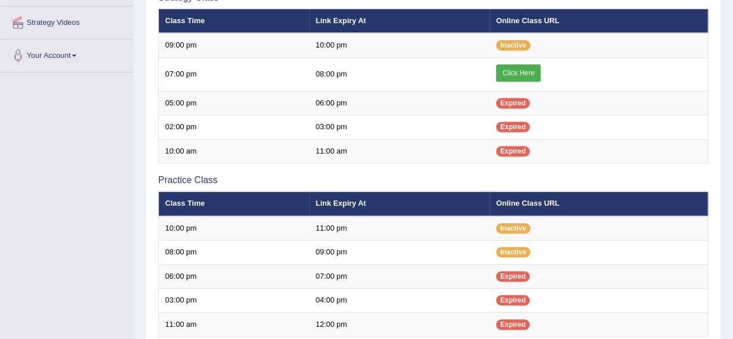
scroll to position [249, 0]
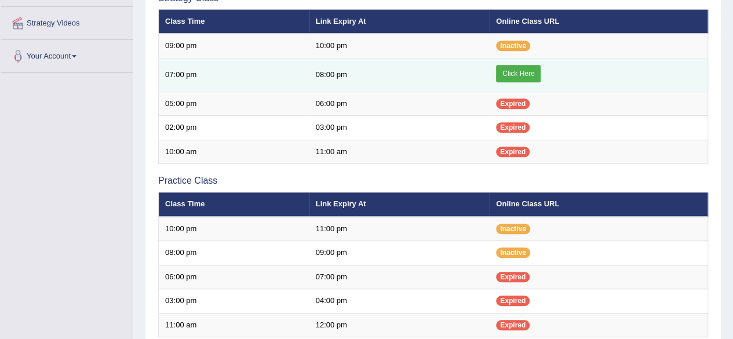
click at [520, 74] on link "Click Here" at bounding box center [518, 73] width 45 height 17
